Goal: Task Accomplishment & Management: Use online tool/utility

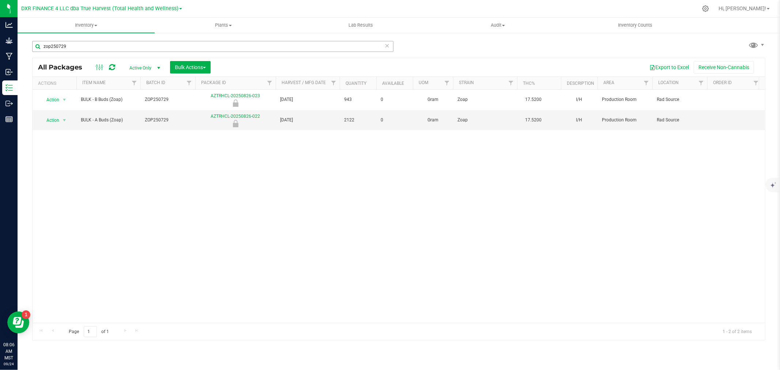
click at [70, 49] on input "zop250729" at bounding box center [212, 46] width 361 height 11
type input "911-047"
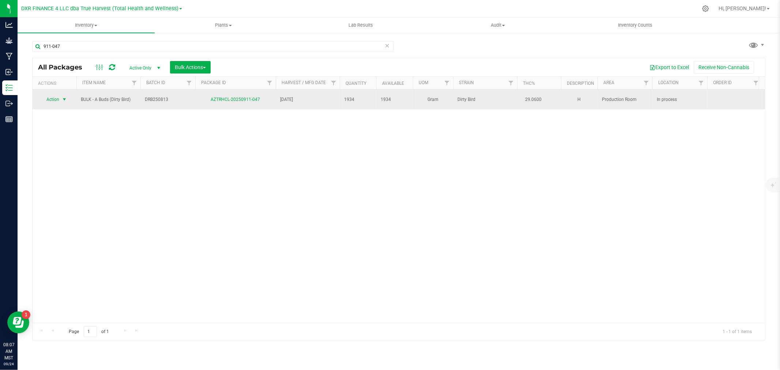
click at [55, 96] on span "Action" at bounding box center [50, 99] width 20 height 10
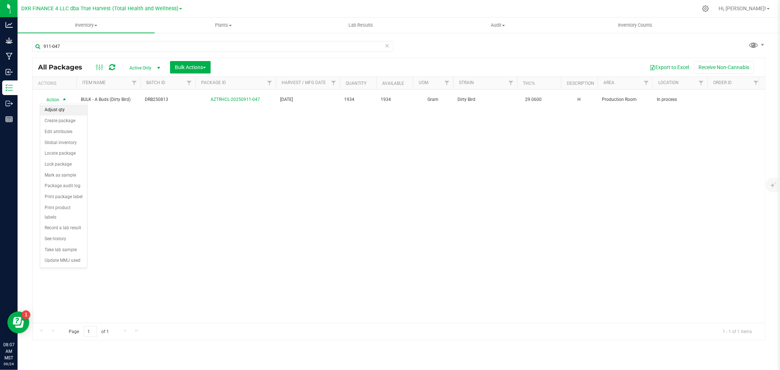
click at [68, 107] on li "Adjust qty" at bounding box center [63, 110] width 47 height 11
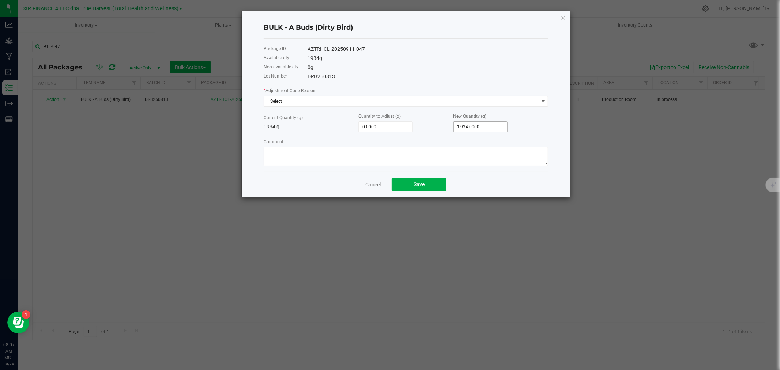
type input "1934"
click at [475, 127] on input "1934" at bounding box center [481, 127] width 54 height 10
type input "-1,933.0000"
type input "1"
type input "-1,921.0000"
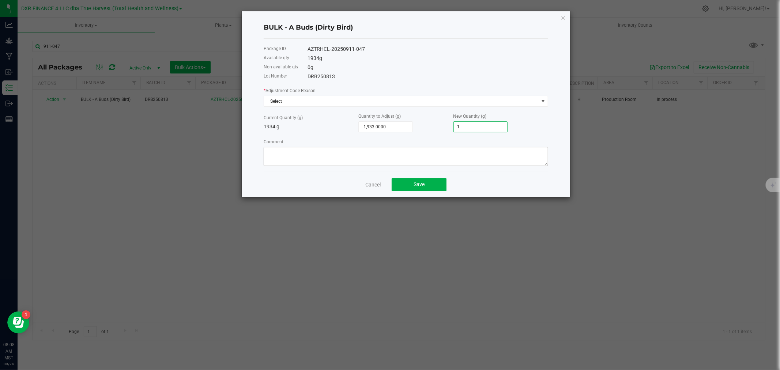
type input "13"
type input "-1,799.0000"
type input "135"
type input "-584.0000"
type input "1,350.0000"
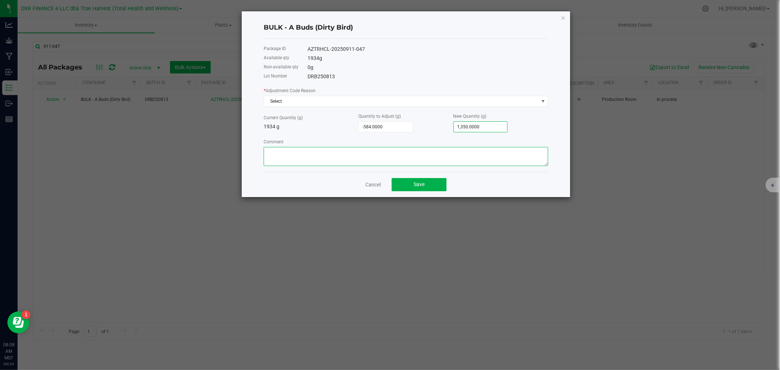
click at [462, 154] on textarea "Comment" at bounding box center [406, 156] width 284 height 19
paste textarea "A and B weights were transposed on intial creation"
click at [346, 151] on textarea "Comment" at bounding box center [406, 156] width 284 height 19
click at [384, 149] on textarea "Comment" at bounding box center [406, 156] width 284 height 19
drag, startPoint x: 380, startPoint y: 155, endPoint x: 268, endPoint y: 156, distance: 112.9
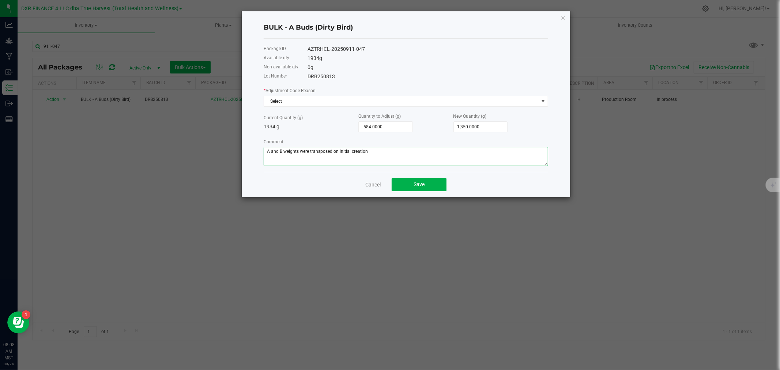
click at [269, 156] on textarea "Comment" at bounding box center [406, 156] width 284 height 19
click at [264, 155] on textarea "Comment" at bounding box center [406, 156] width 284 height 19
drag, startPoint x: 369, startPoint y: 155, endPoint x: 250, endPoint y: 154, distance: 119.5
click at [227, 151] on div "BULK - A Buds (Dirty Bird) Package ID AZTRHCL-20250911-047 Available qty 1934 g…" at bounding box center [392, 104] width 355 height 186
click at [378, 152] on textarea "Comment" at bounding box center [406, 156] width 284 height 19
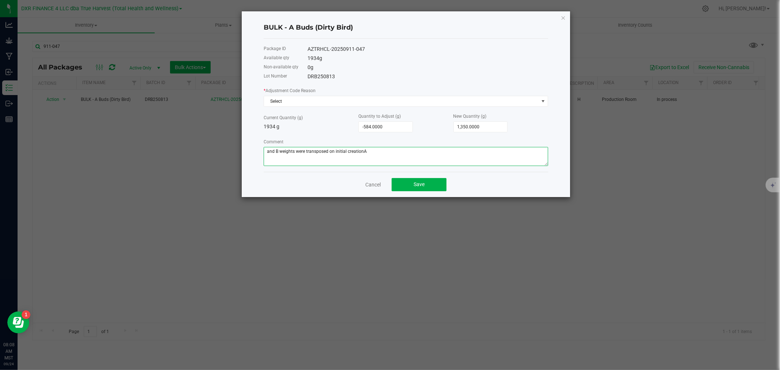
click at [379, 152] on textarea "Comment" at bounding box center [406, 156] width 284 height 19
click at [374, 171] on div "Package ID AZTRHCL-20250911-047 Available qty 1934 g Non-available qty 0 g Lot …" at bounding box center [406, 105] width 284 height 133
click at [374, 155] on textarea "Comment" at bounding box center [406, 156] width 284 height 19
drag, startPoint x: 375, startPoint y: 154, endPoint x: 265, endPoint y: 148, distance: 109.9
click at [265, 148] on textarea "Comment" at bounding box center [406, 156] width 284 height 19
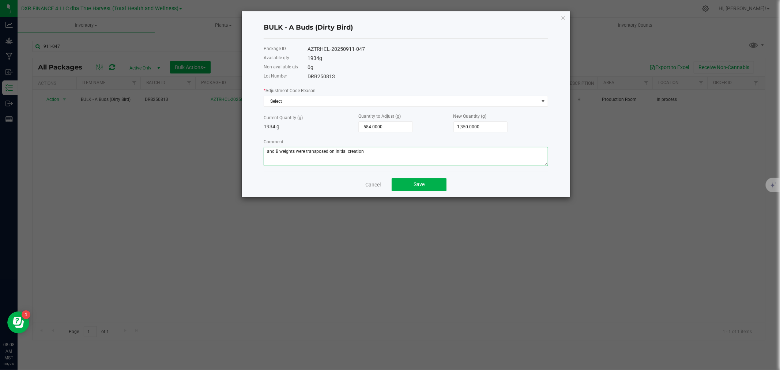
click at [268, 149] on textarea "Comment" at bounding box center [406, 156] width 284 height 19
drag, startPoint x: 379, startPoint y: 148, endPoint x: 262, endPoint y: 140, distance: 116.8
click at [262, 140] on div "BULK - A Buds (Dirty Bird) Package ID AZTRHCL-20250911-047 Available qty 1934 g…" at bounding box center [406, 104] width 328 height 186
type textarea "A and B weights were transposed on initial creation"
click at [366, 99] on span "Select" at bounding box center [401, 101] width 274 height 10
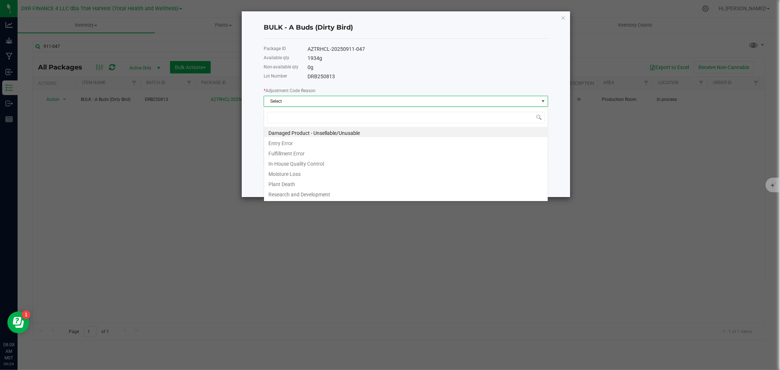
scroll to position [11, 284]
click at [287, 142] on li "Entry Error" at bounding box center [406, 142] width 284 height 10
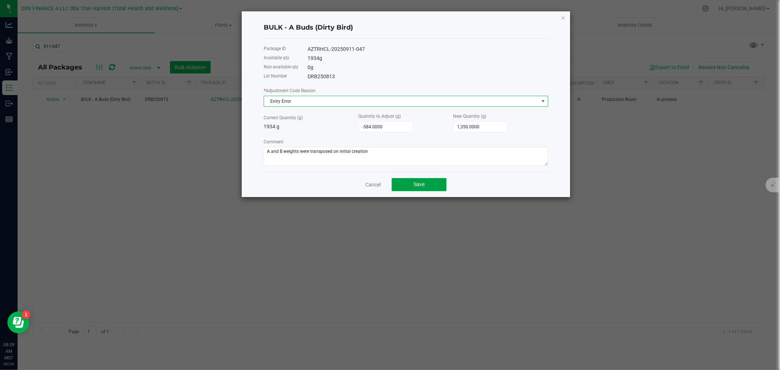
click at [436, 183] on button "Save" at bounding box center [418, 184] width 55 height 13
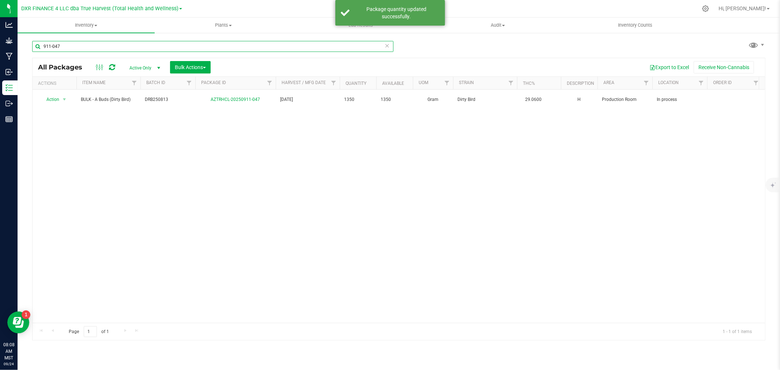
click at [108, 46] on input "911-047" at bounding box center [212, 46] width 361 height 11
type input "923-040"
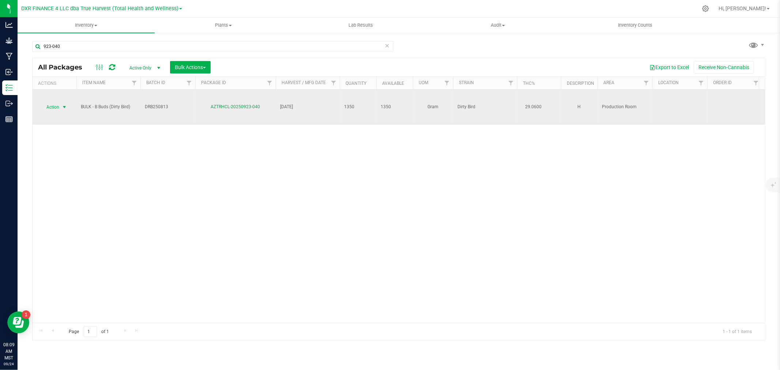
click at [59, 106] on span "Action" at bounding box center [50, 107] width 20 height 10
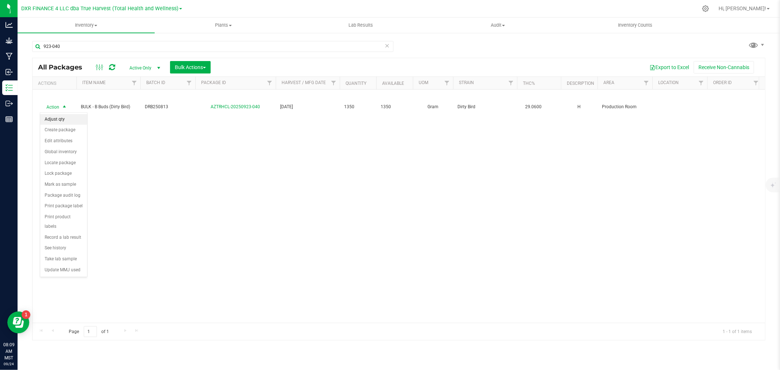
click at [59, 122] on li "Adjust qty" at bounding box center [63, 119] width 47 height 11
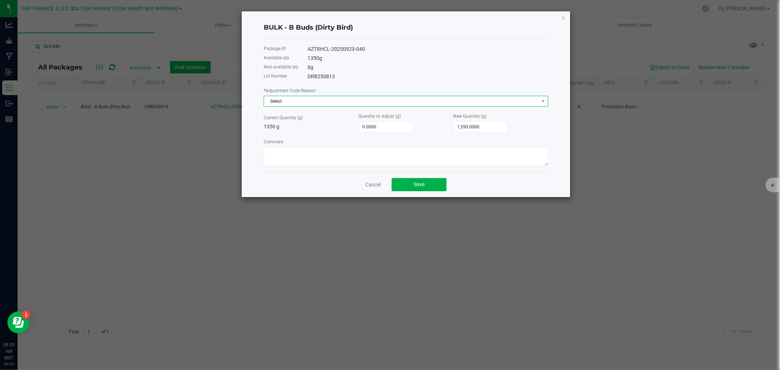
click at [311, 100] on span "Select" at bounding box center [401, 101] width 274 height 10
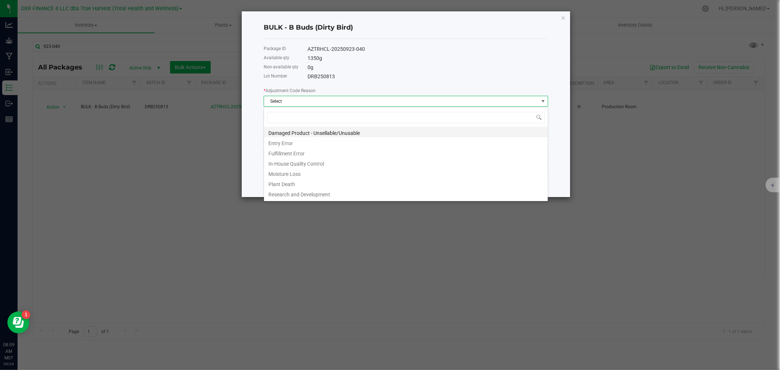
scroll to position [11, 284]
click at [289, 139] on li "Entry Error" at bounding box center [406, 142] width 284 height 10
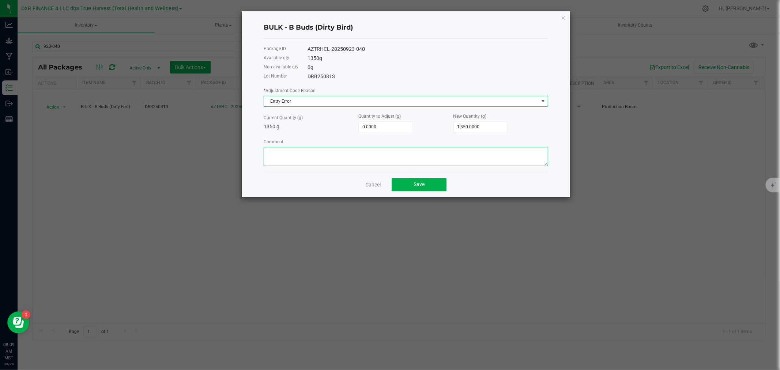
click at [307, 161] on textarea "Comment" at bounding box center [406, 156] width 284 height 19
paste textarea "A and B weights were transposed on initial creation"
type textarea "A and B weights were transposed on initial creation"
type input "1350"
click at [474, 127] on input "1350" at bounding box center [481, 127] width 54 height 10
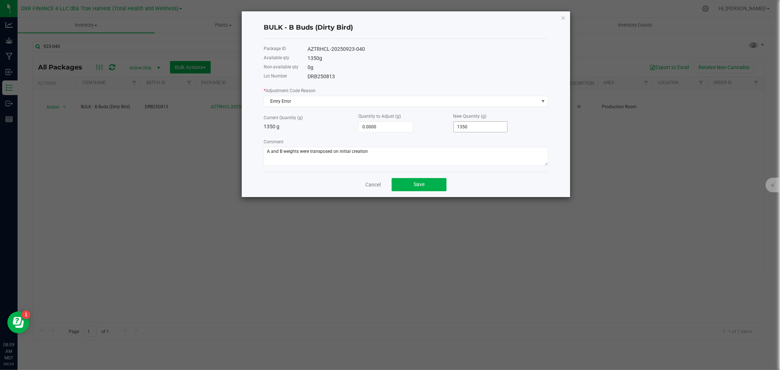
click at [474, 127] on input "1350" at bounding box center [481, 127] width 54 height 10
type input "-1,349.0000"
type input "1"
type input "-1,331.0000"
type input "19"
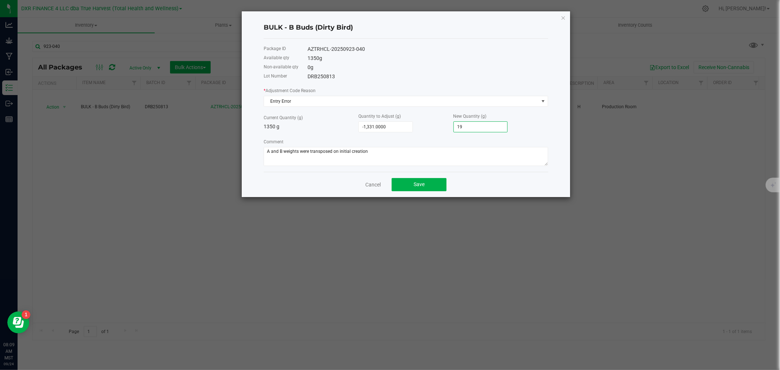
type input "-1,157.0000"
type input "193"
type input "584.0000"
type input "1,934.0000"
click at [417, 187] on span "Save" at bounding box center [418, 184] width 11 height 6
